Goal: Task Accomplishment & Management: Manage account settings

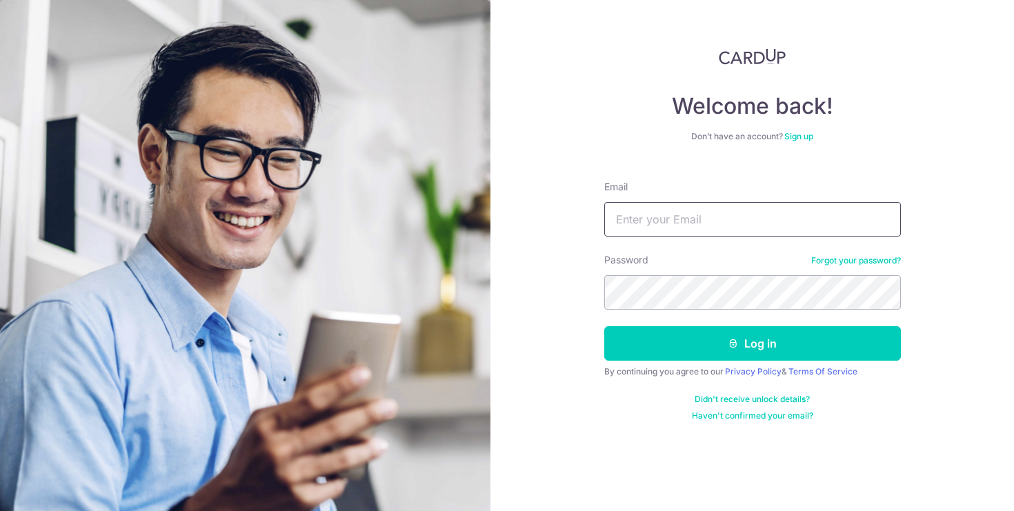
type input "[EMAIL_ADDRESS][DOMAIN_NAME]"
click at [810, 339] on button "Log in" at bounding box center [752, 343] width 297 height 34
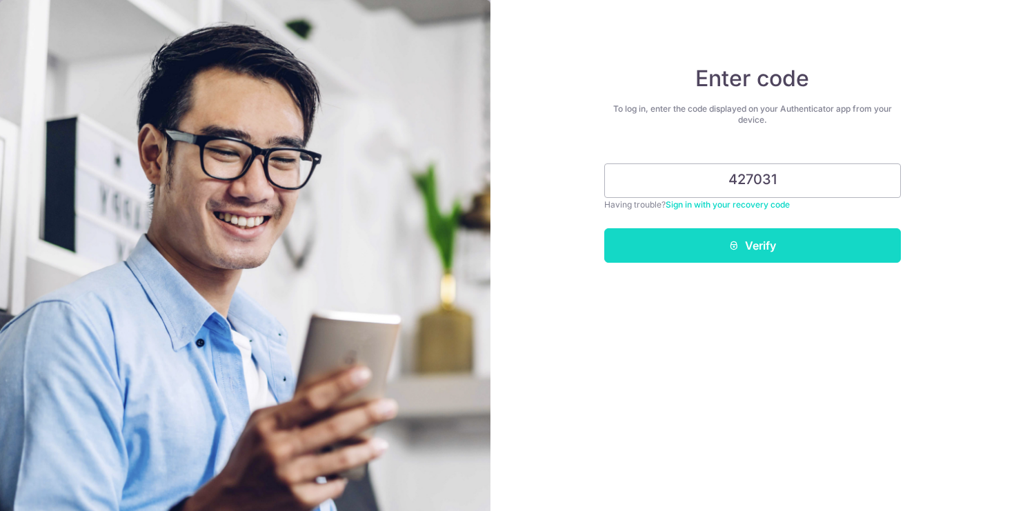
type input "427031"
click at [801, 241] on button "Verify" at bounding box center [752, 245] width 297 height 34
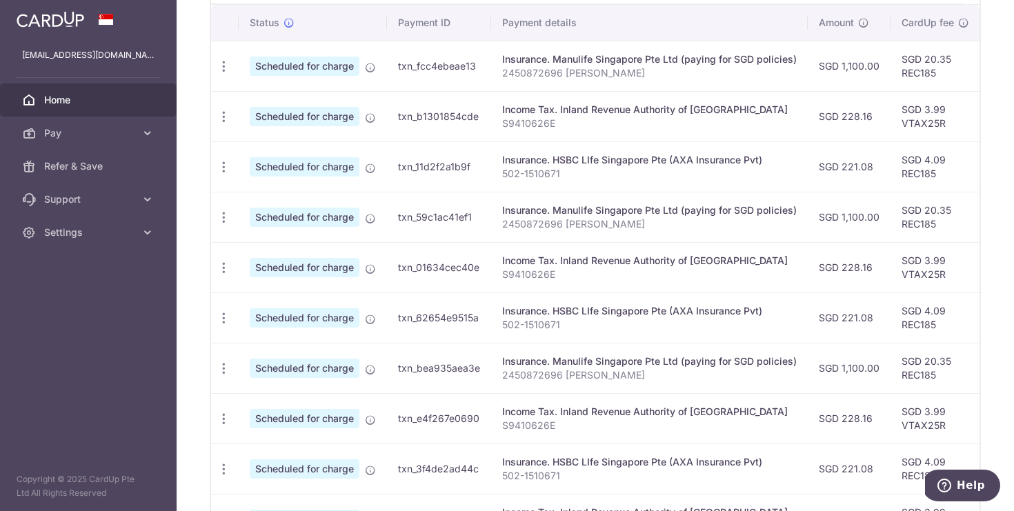
scroll to position [394, 0]
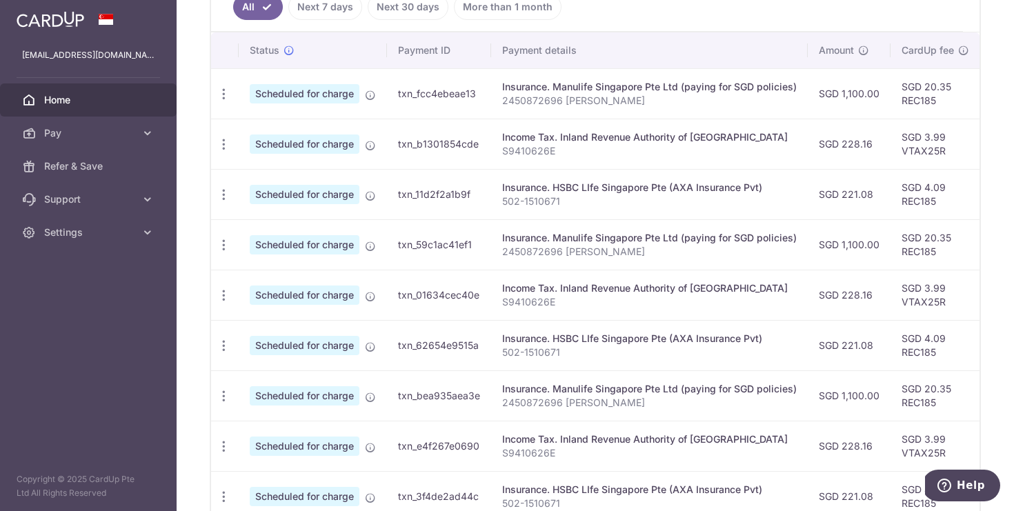
click at [611, 343] on div "Insurance. HSBC LIfe Singapore Pte (AXA Insurance Pvt)" at bounding box center [649, 339] width 295 height 14
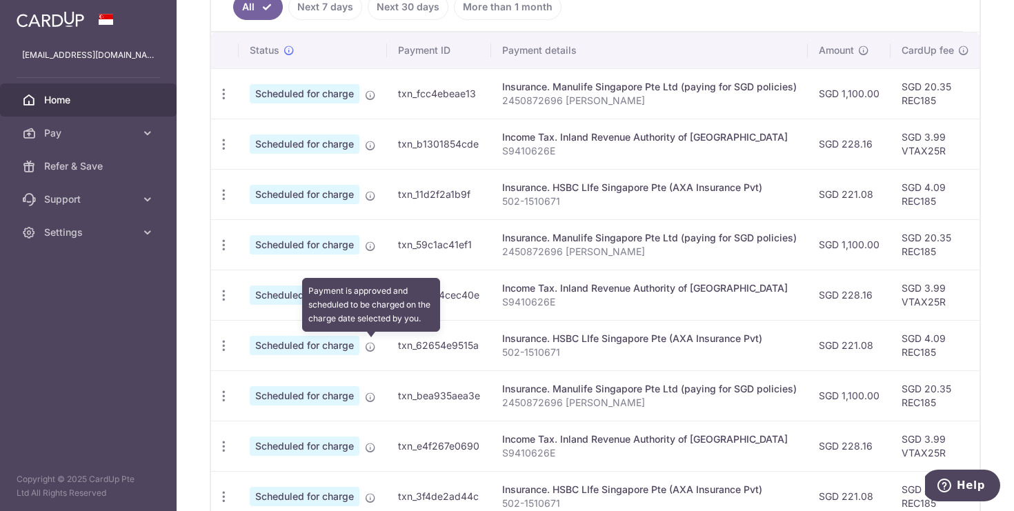
click at [371, 347] on icon at bounding box center [370, 346] width 11 height 11
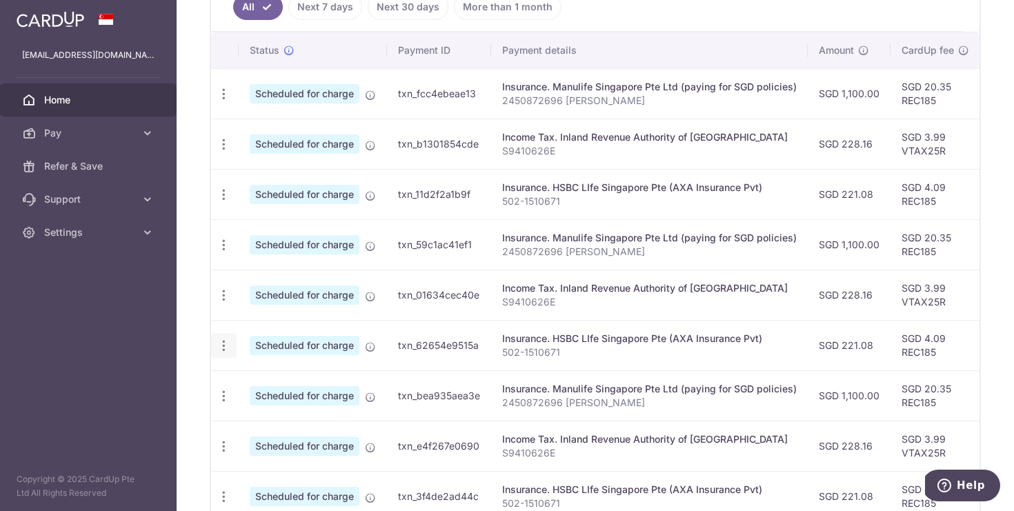
click at [221, 351] on icon "button" at bounding box center [224, 346] width 14 height 14
click at [222, 351] on icon "button" at bounding box center [224, 346] width 14 height 14
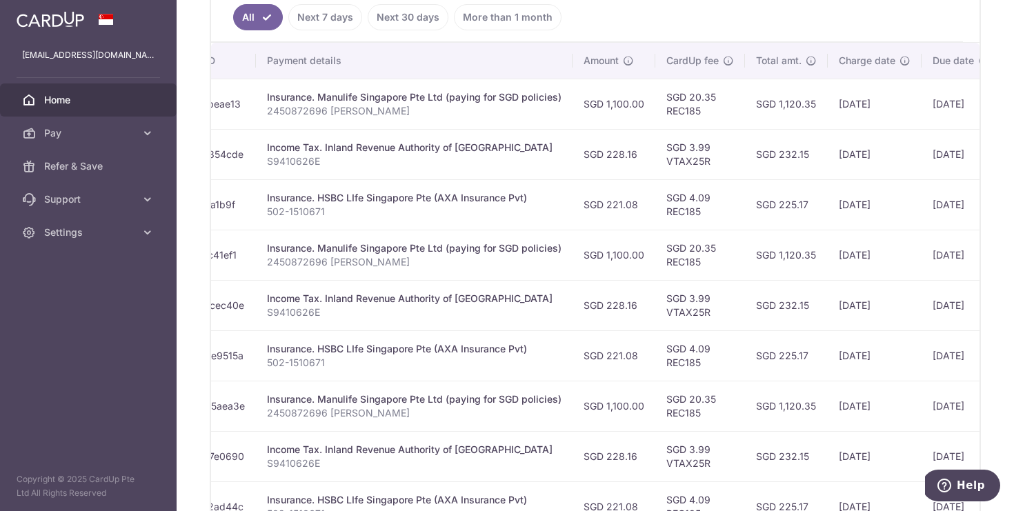
scroll to position [0, 0]
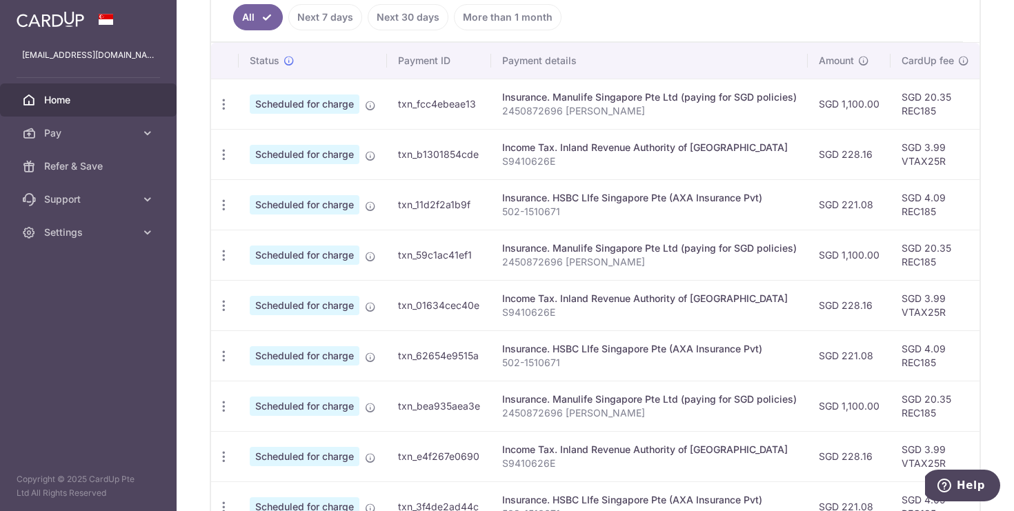
click at [746, 352] on div "Insurance. HSBC LIfe Singapore Pte (AXA Insurance Pvt)" at bounding box center [649, 349] width 295 height 14
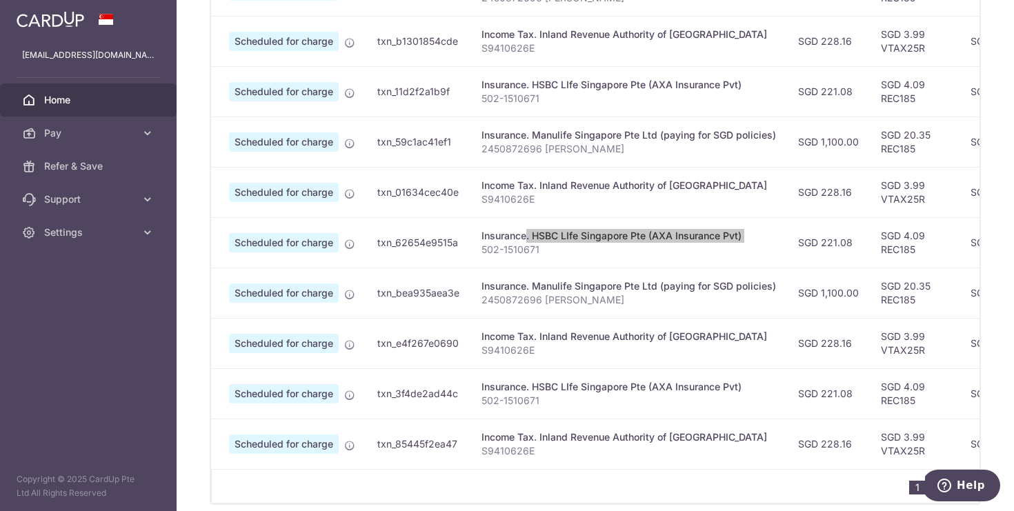
scroll to position [555, 0]
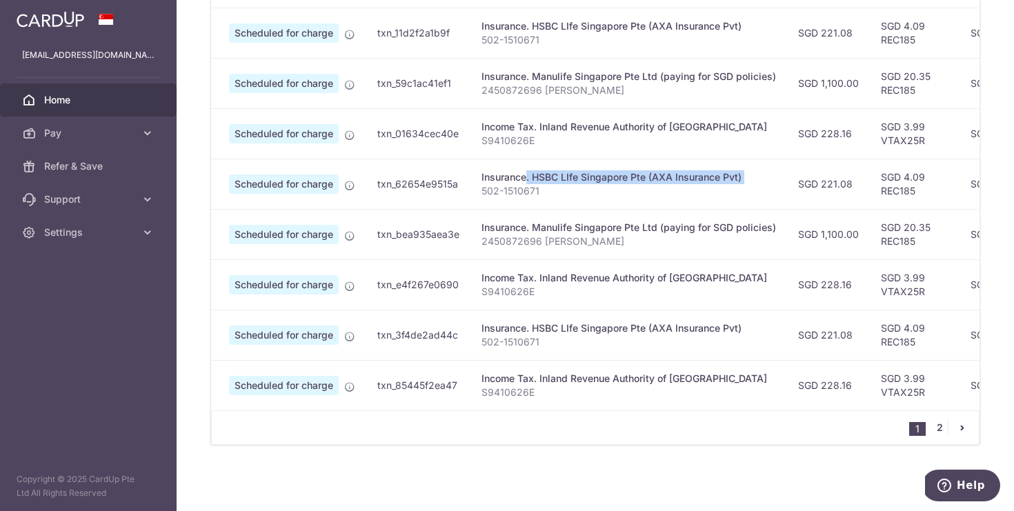
click at [939, 428] on link "2" at bounding box center [939, 427] width 17 height 17
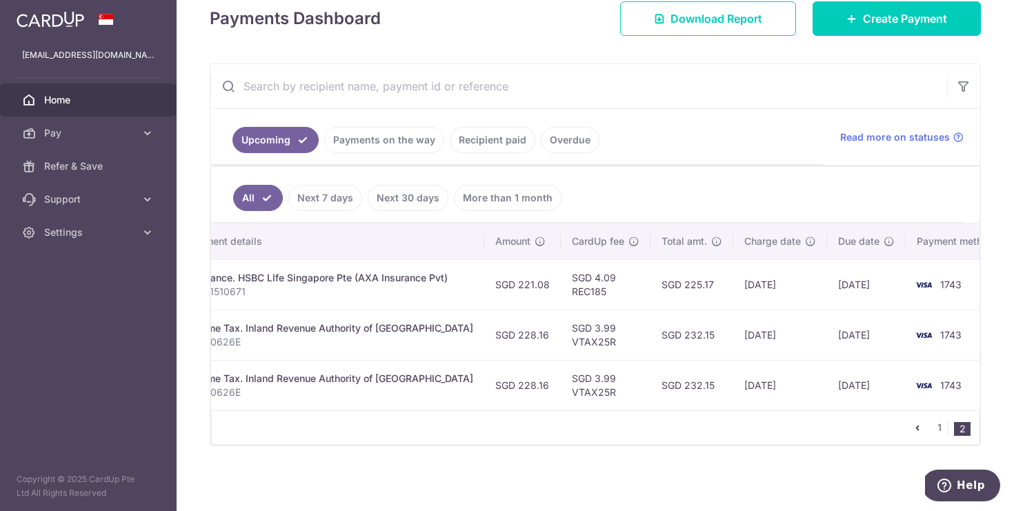
scroll to position [0, 0]
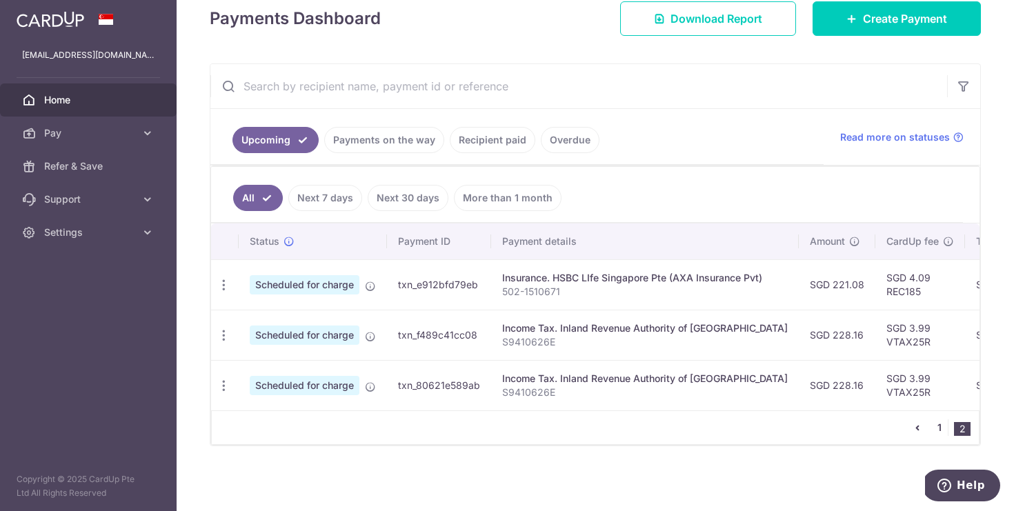
click at [939, 427] on link "1" at bounding box center [939, 427] width 17 height 17
